Goal: Task Accomplishment & Management: Use online tool/utility

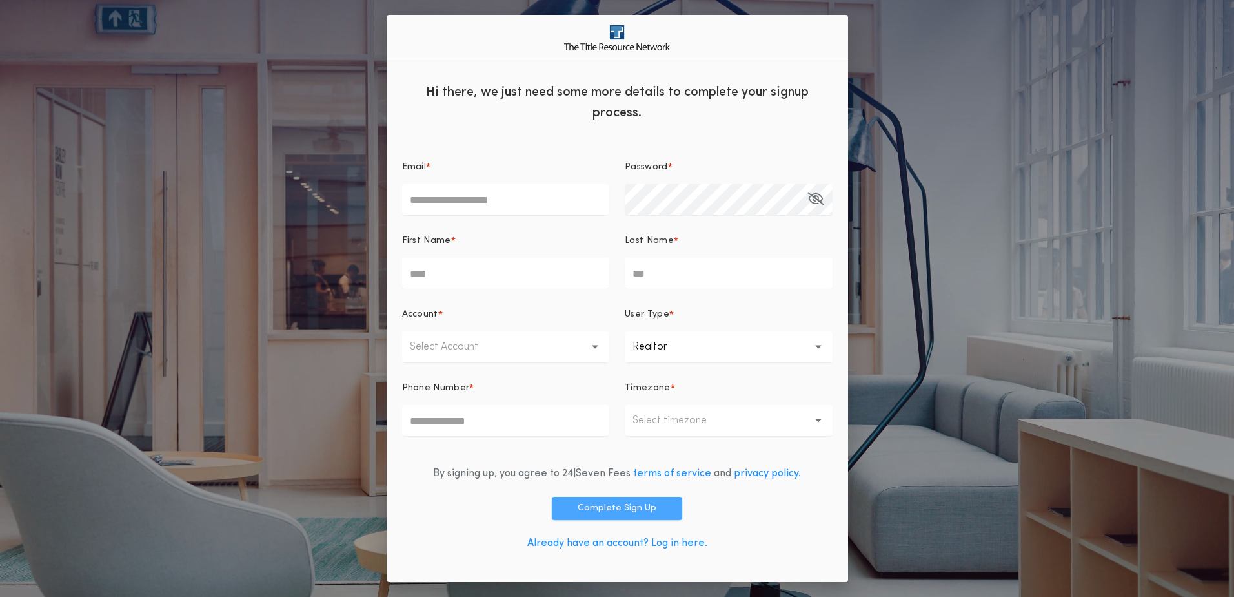
click at [617, 508] on button "Complete Sign Up" at bounding box center [617, 507] width 130 height 23
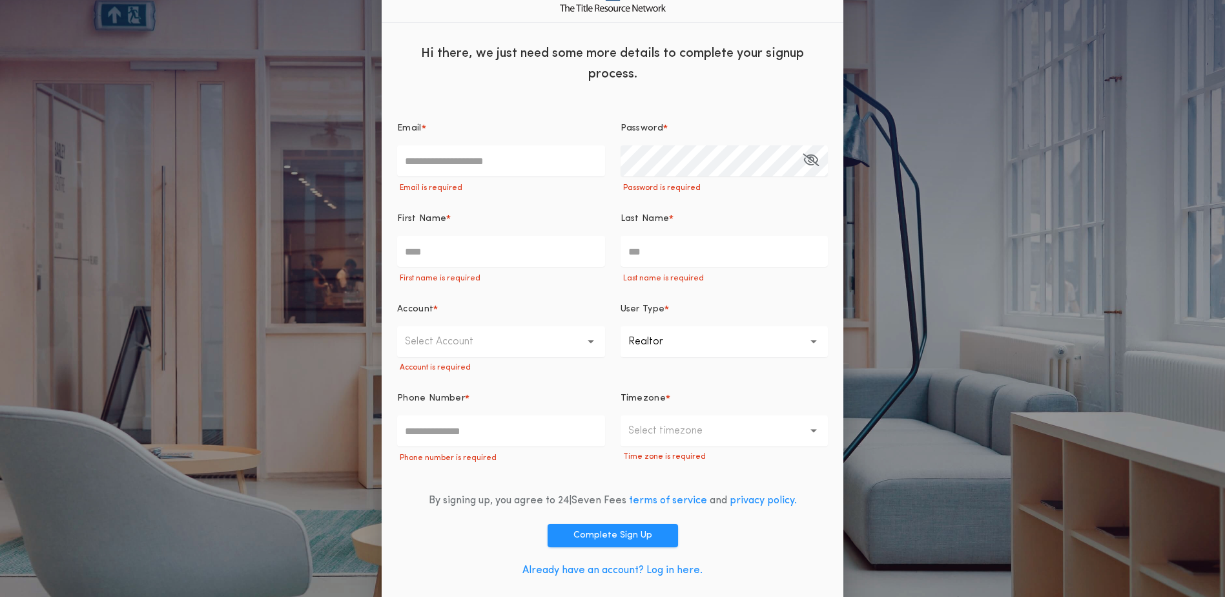
scroll to position [36, 0]
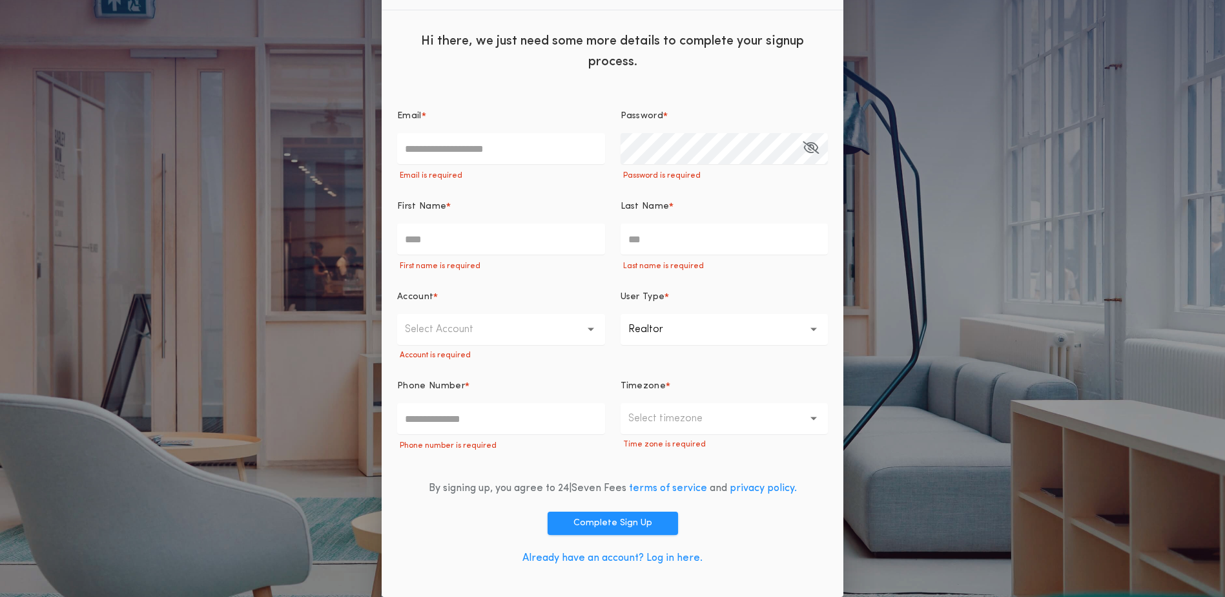
click at [675, 558] on link "Already have an account? Log in here." at bounding box center [612, 558] width 180 height 10
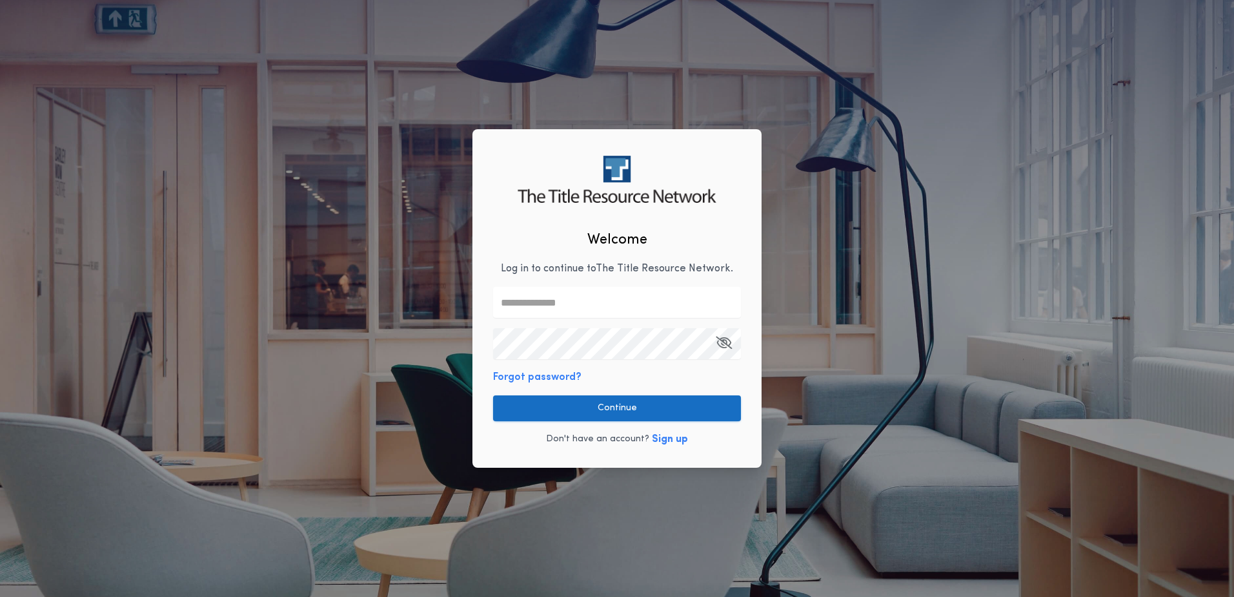
type input "**********"
click at [622, 409] on button "Continue" at bounding box center [617, 408] width 248 height 26
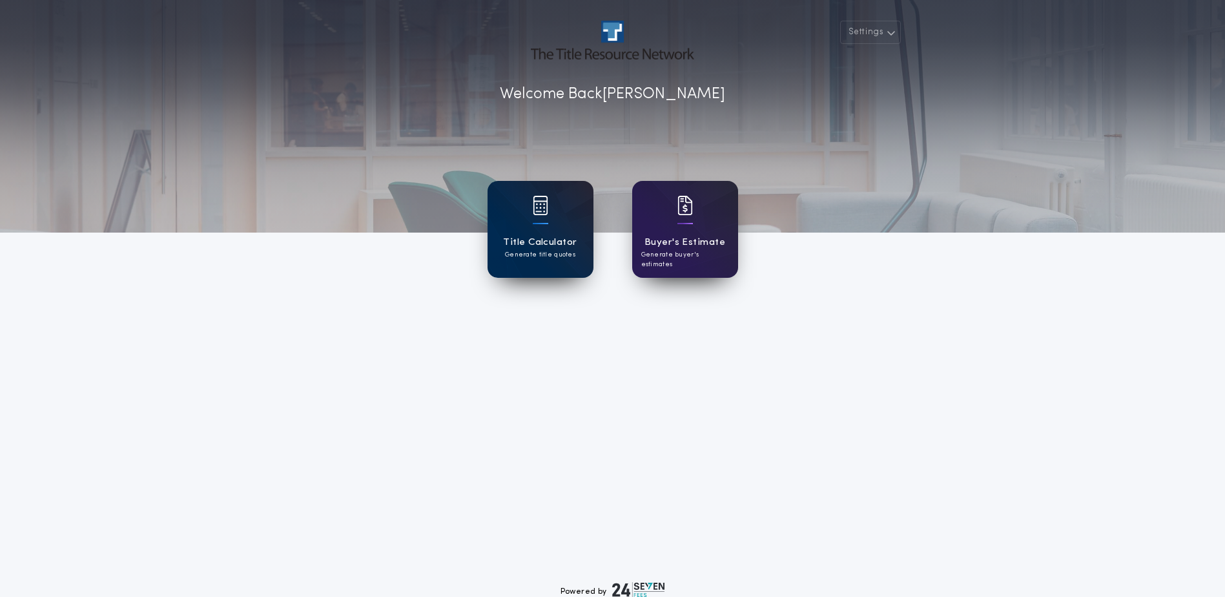
click at [568, 229] on div "Title Calculator Generate title quotes" at bounding box center [540, 229] width 106 height 97
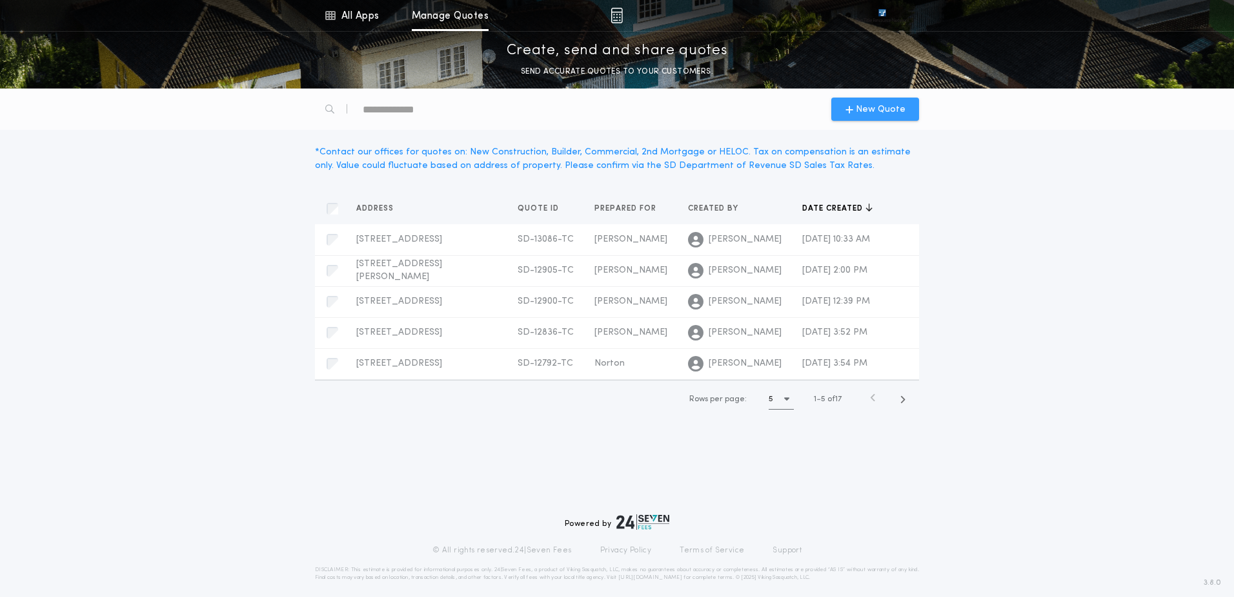
click at [887, 107] on span "New Quote" at bounding box center [881, 110] width 50 height 14
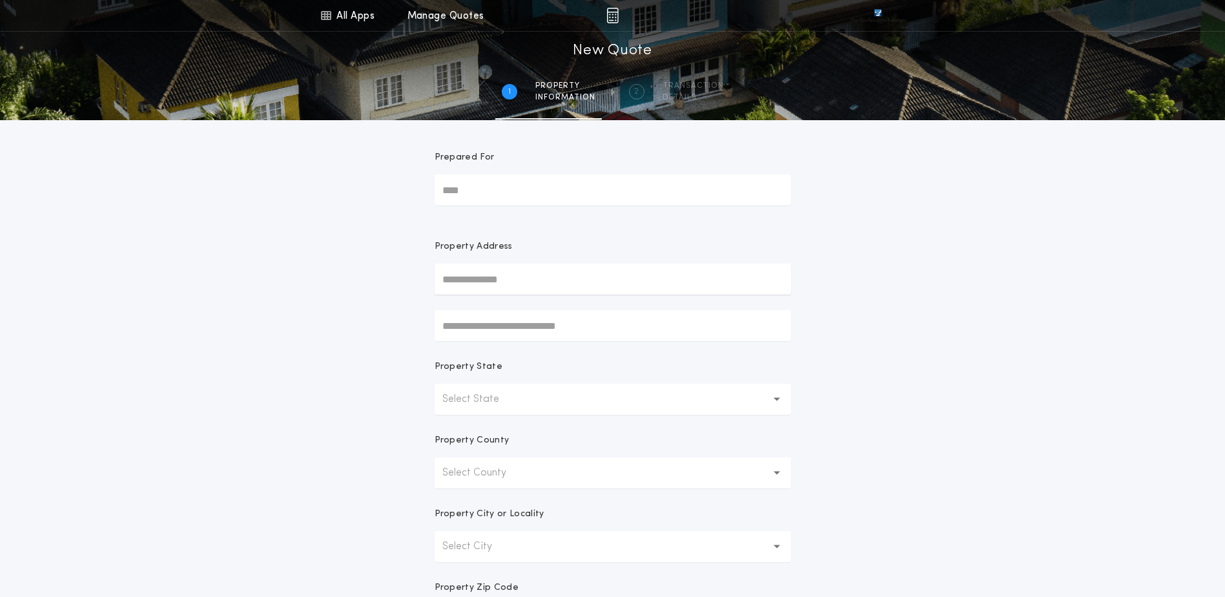
click at [480, 189] on input "Prepared For" at bounding box center [612, 189] width 356 height 31
type input "********"
type input "**********"
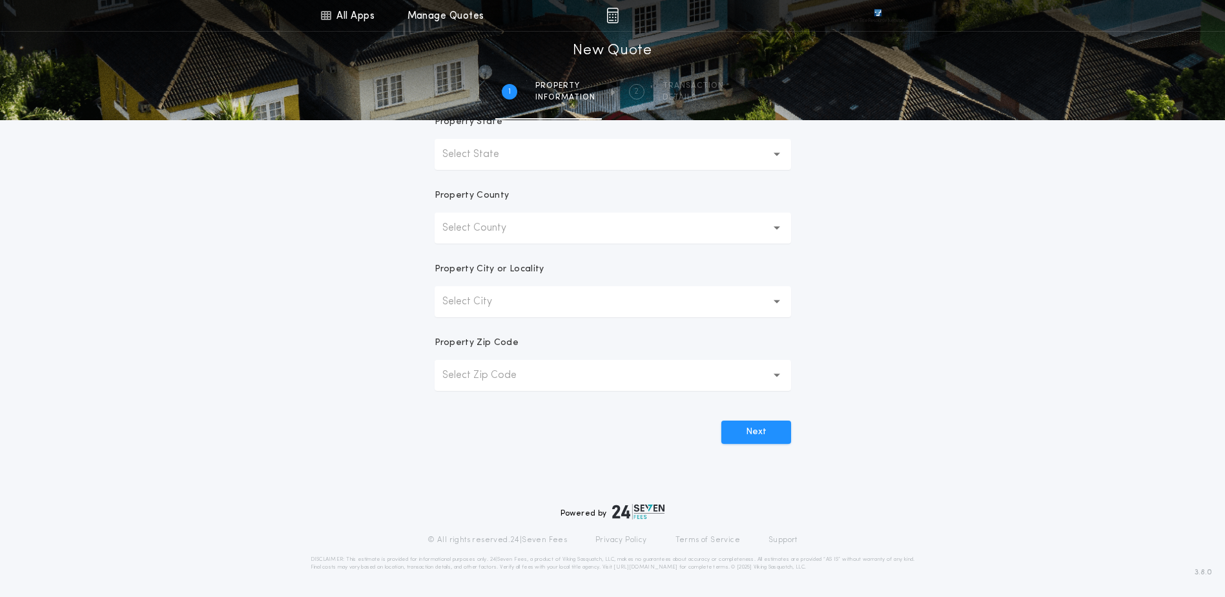
click at [770, 151] on button "Select State" at bounding box center [612, 154] width 356 height 31
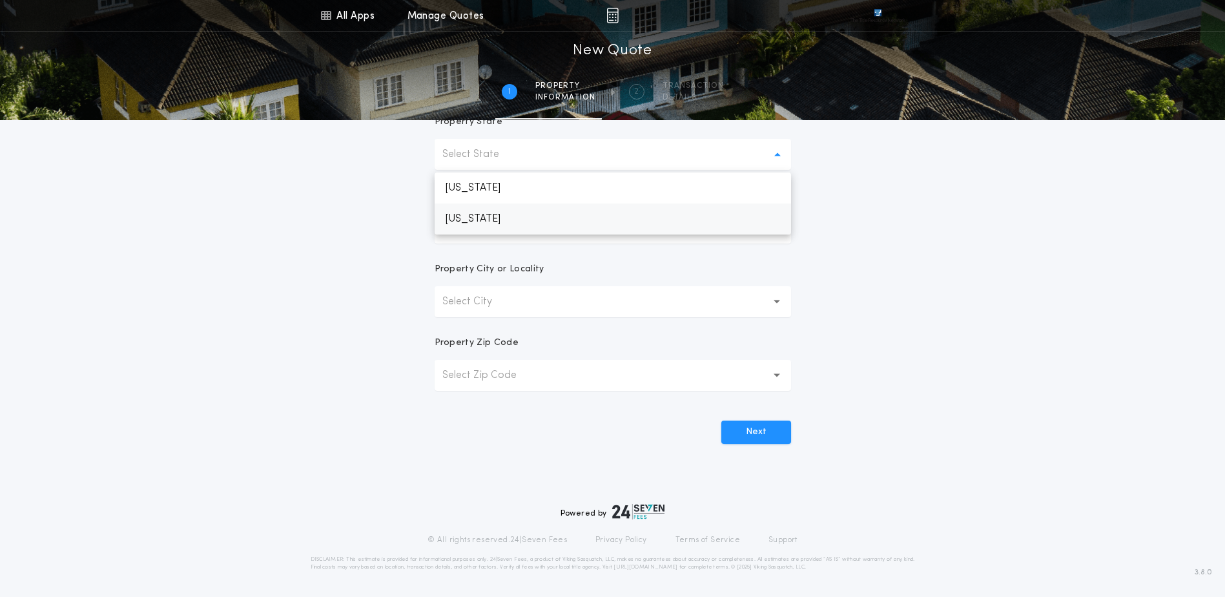
click at [503, 217] on p "[US_STATE]" at bounding box center [612, 218] width 356 height 31
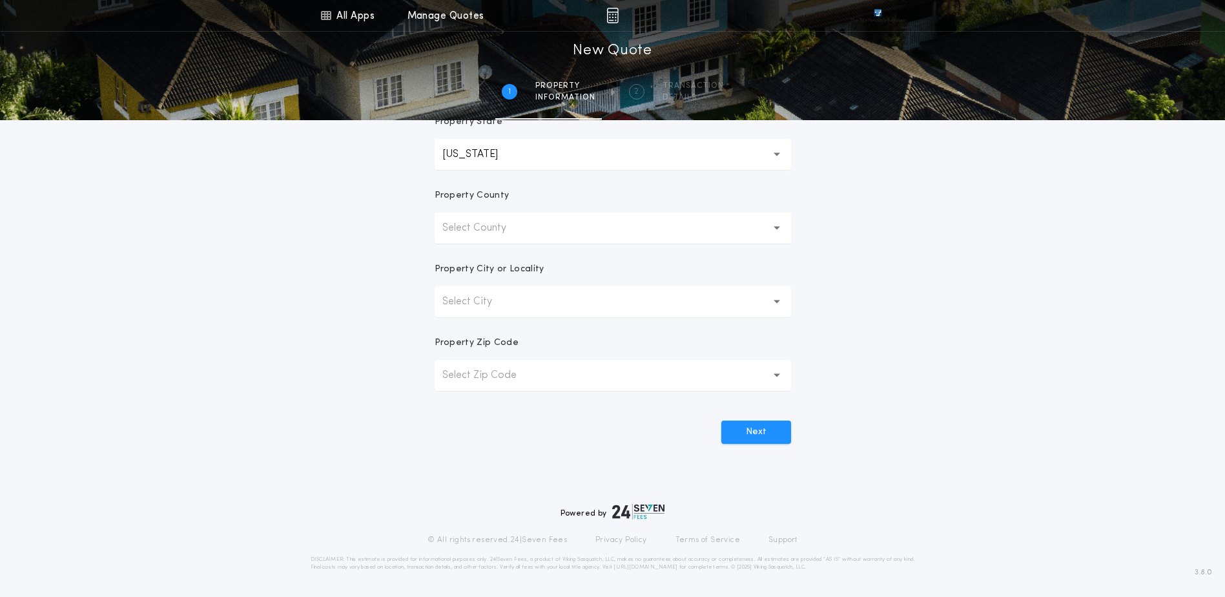
click at [484, 234] on p "Select County" at bounding box center [484, 227] width 85 height 15
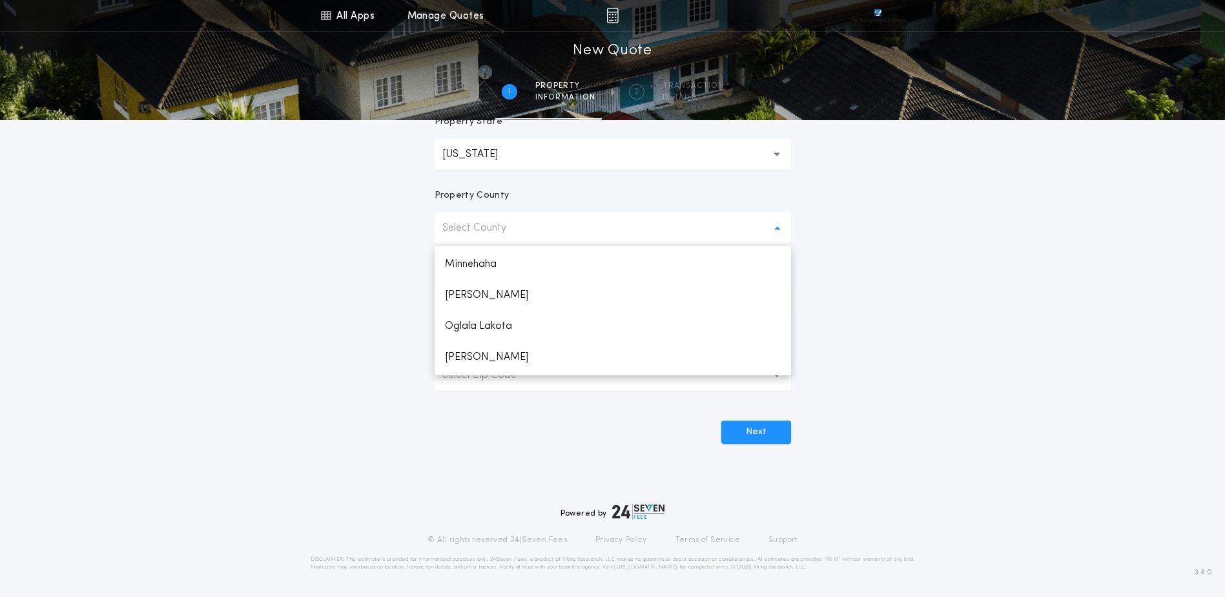
scroll to position [1916, 0]
click at [463, 262] on p "Union" at bounding box center [612, 266] width 356 height 31
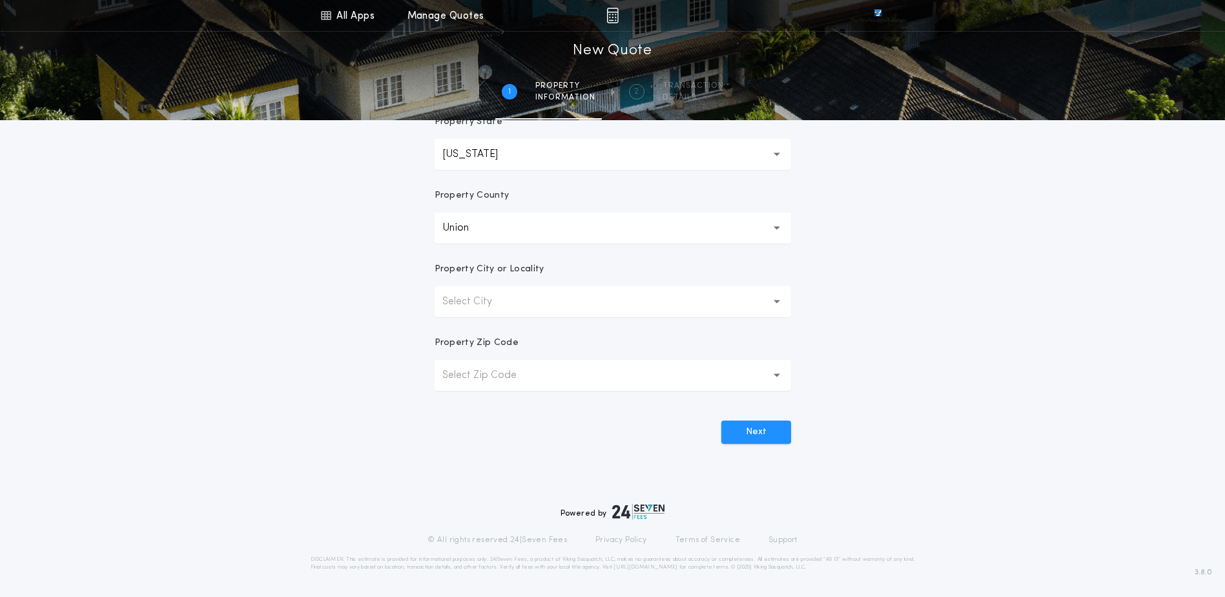
click at [467, 305] on p "Select City" at bounding box center [477, 301] width 70 height 15
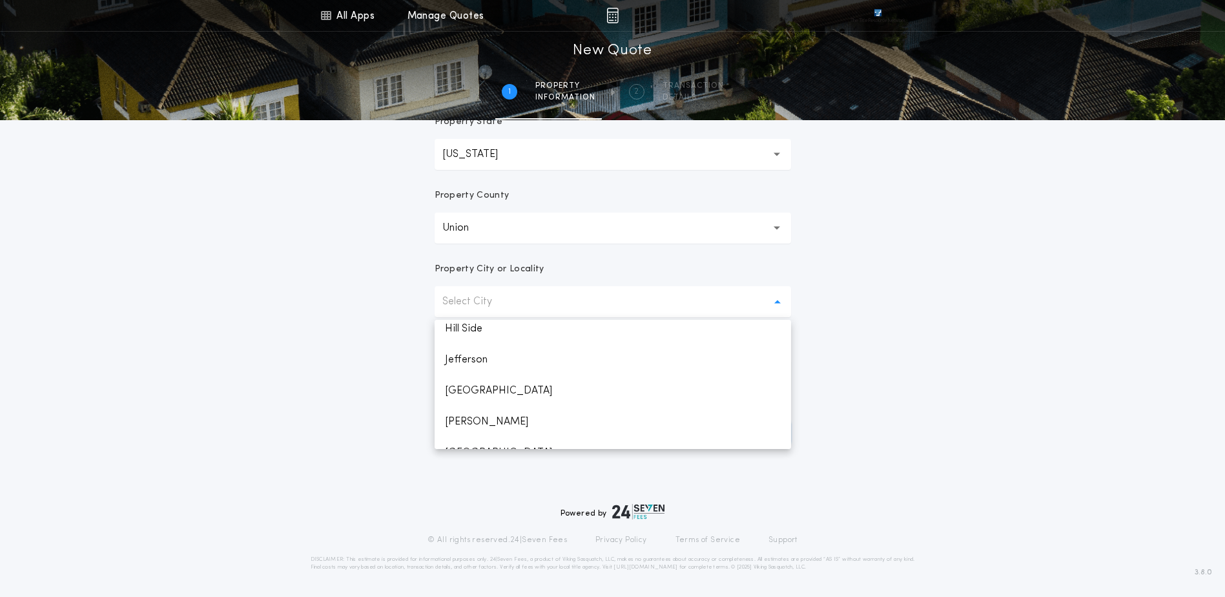
scroll to position [305, 0]
click at [478, 367] on p "[GEOGRAPHIC_DATA]" at bounding box center [612, 371] width 356 height 31
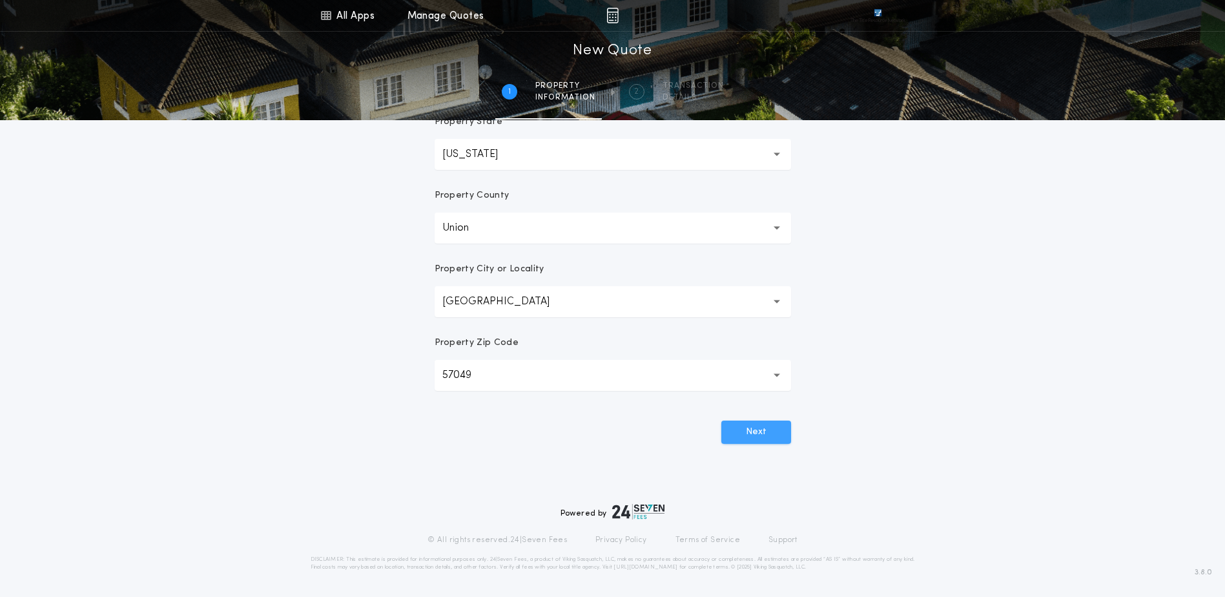
click at [766, 424] on button "Next" at bounding box center [756, 431] width 70 height 23
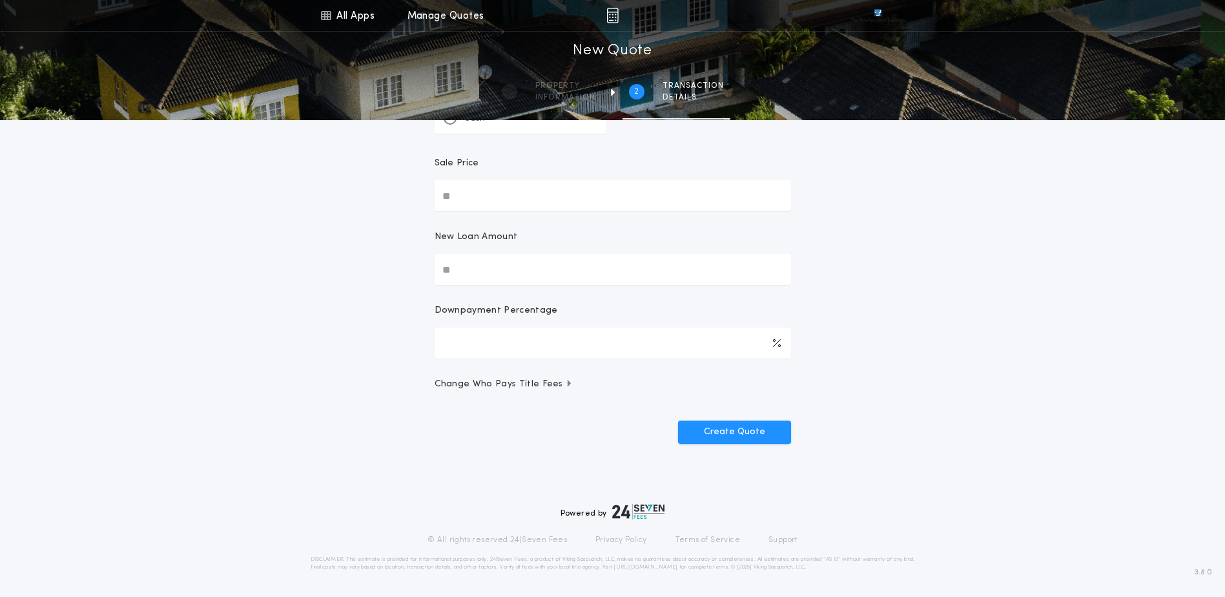
scroll to position [0, 0]
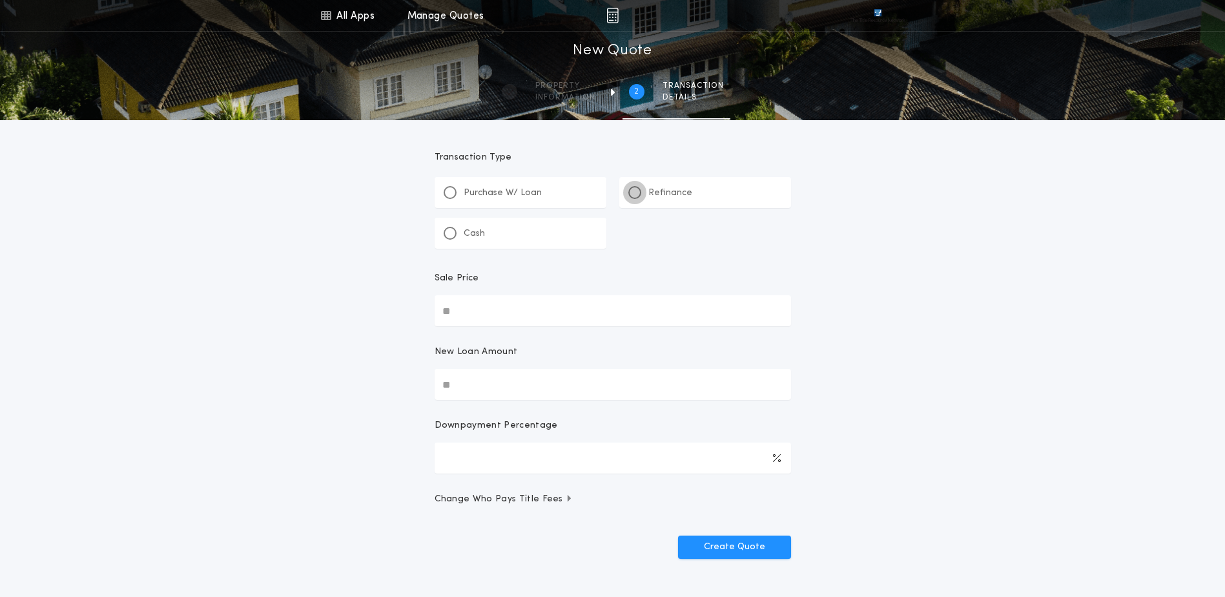
click at [633, 191] on div at bounding box center [634, 192] width 6 height 6
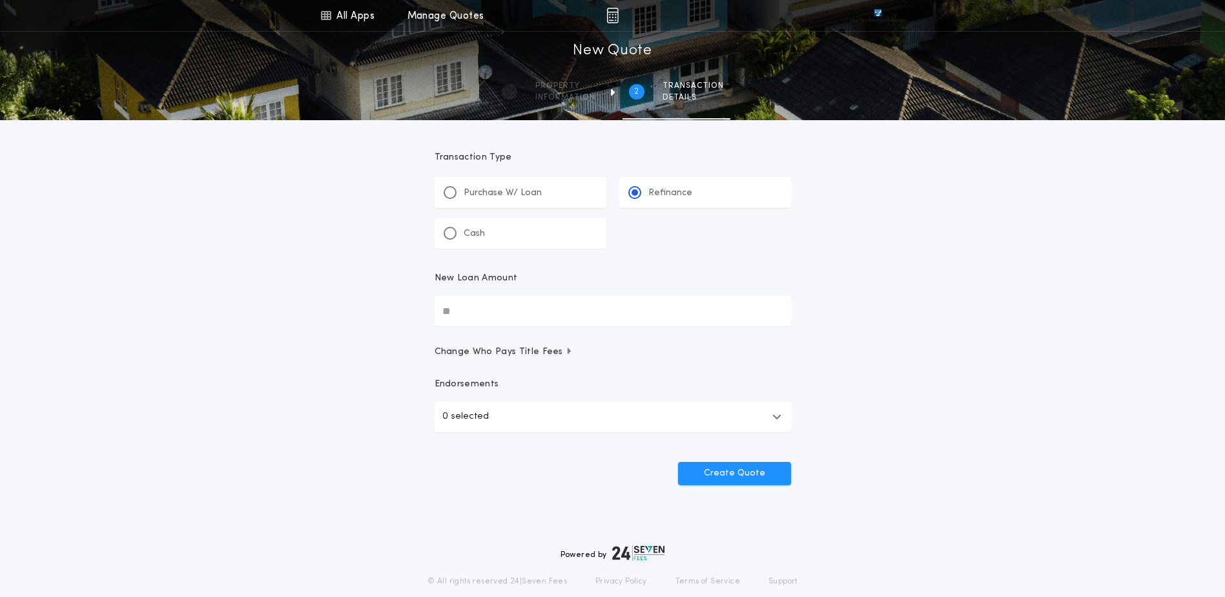
click at [450, 314] on input "New Loan Amount" at bounding box center [612, 310] width 356 height 31
type input "********"
click at [739, 473] on button "Create Quote" at bounding box center [734, 473] width 113 height 23
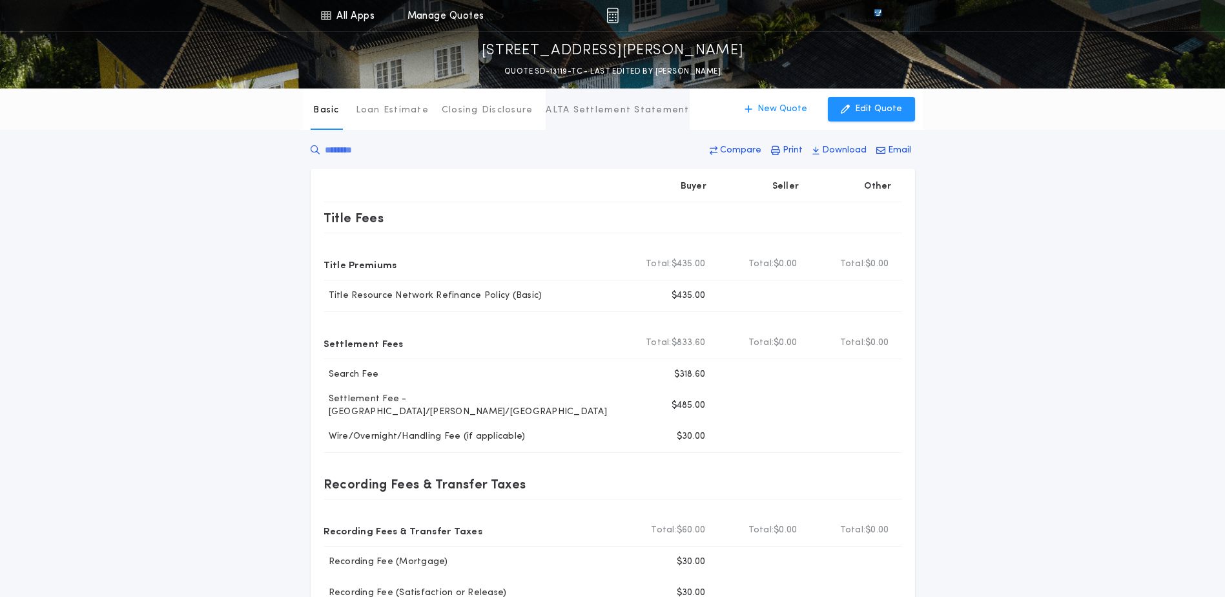
click at [602, 113] on p "ALTA Settlement Statement" at bounding box center [617, 110] width 143 height 13
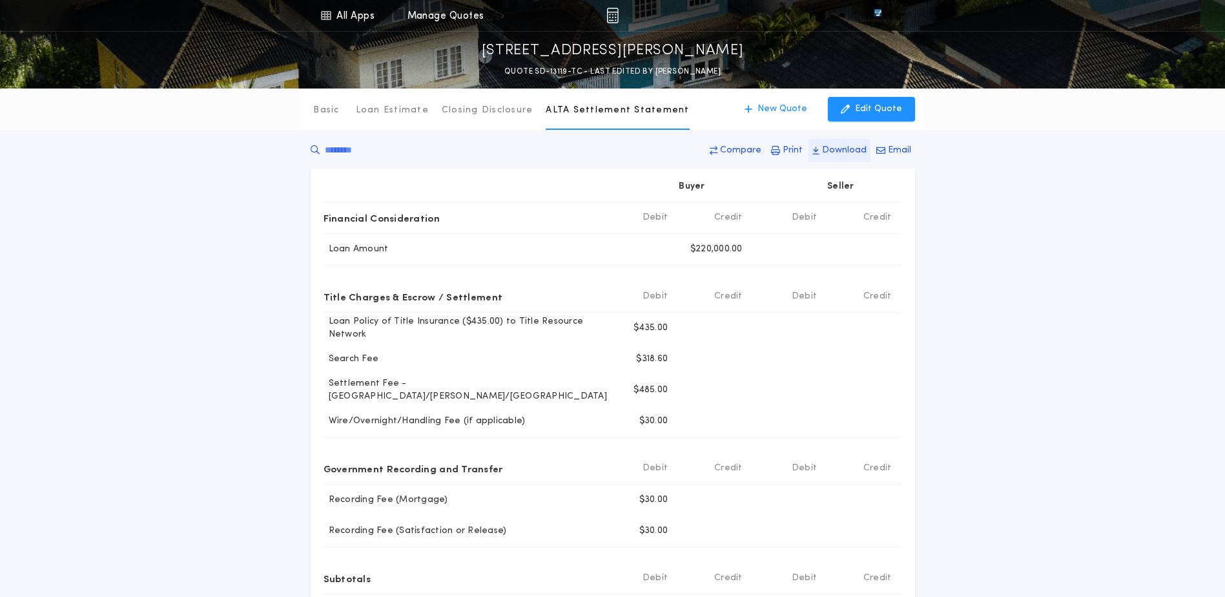
click at [845, 148] on p "Download" at bounding box center [844, 150] width 45 height 13
